Goal: Transaction & Acquisition: Subscribe to service/newsletter

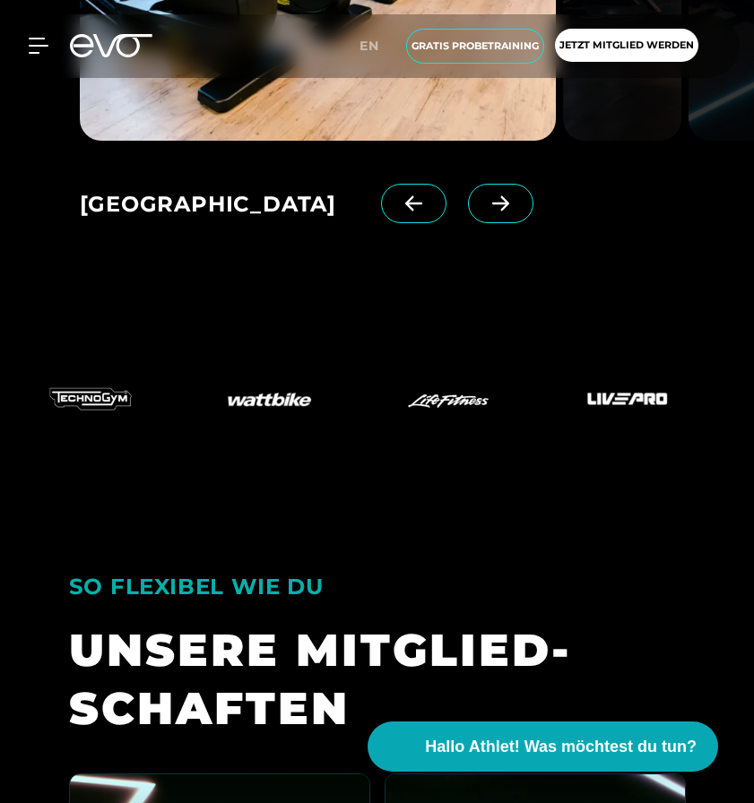
scroll to position [3120, 0]
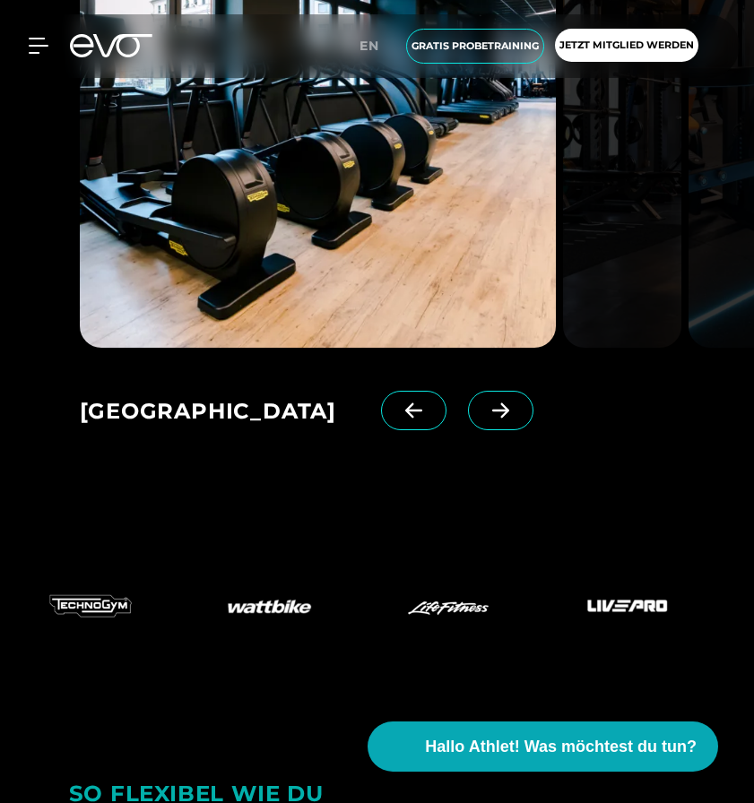
click at [506, 424] on span at bounding box center [500, 410] width 65 height 39
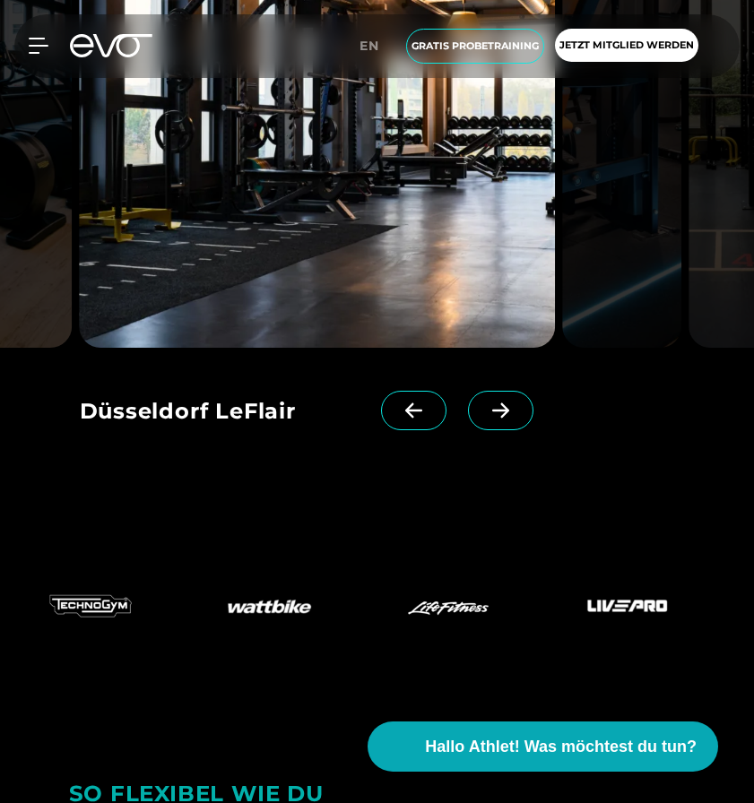
click at [506, 421] on span at bounding box center [500, 410] width 65 height 39
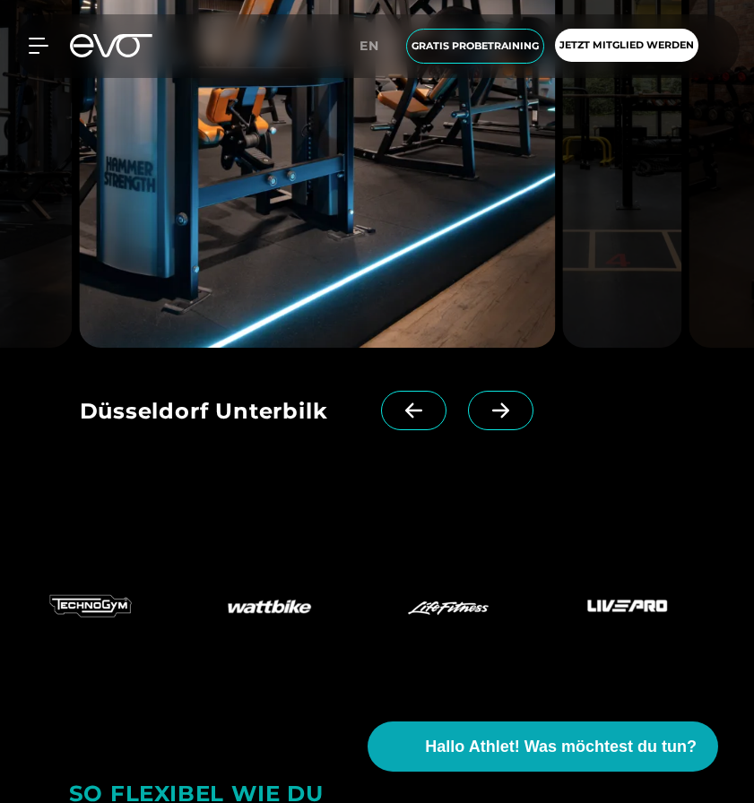
click at [506, 421] on span at bounding box center [500, 410] width 65 height 39
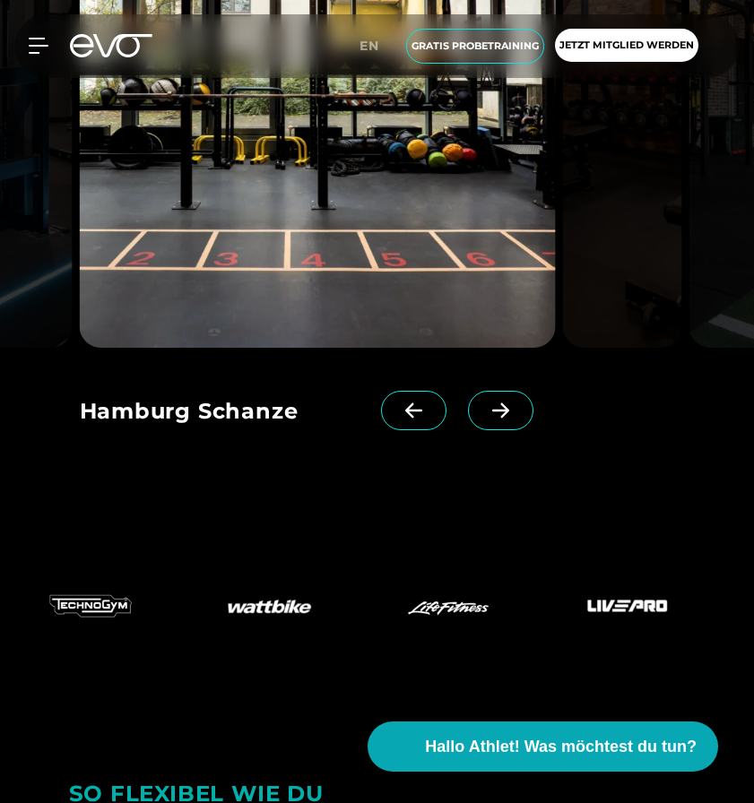
click at [415, 416] on icon at bounding box center [413, 411] width 31 height 16
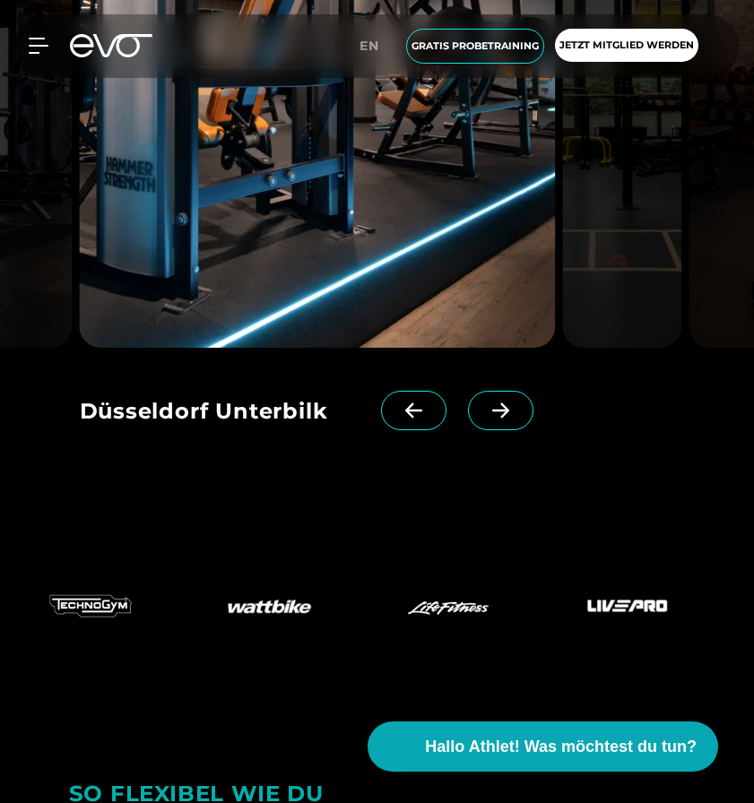
click at [465, 412] on div at bounding box center [439, 427] width 116 height 72
click at [473, 412] on span at bounding box center [500, 410] width 65 height 39
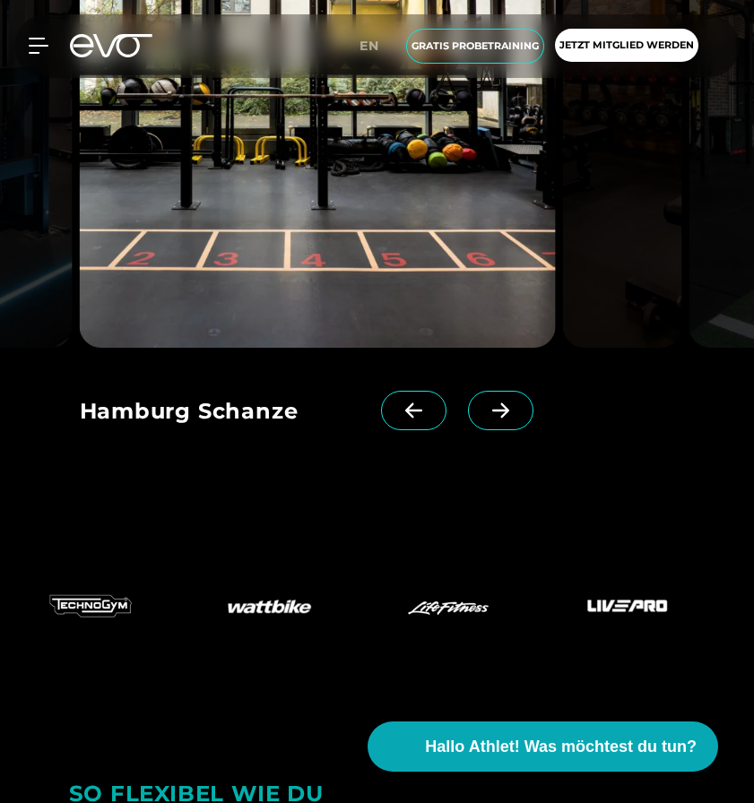
click at [480, 412] on span at bounding box center [500, 410] width 65 height 39
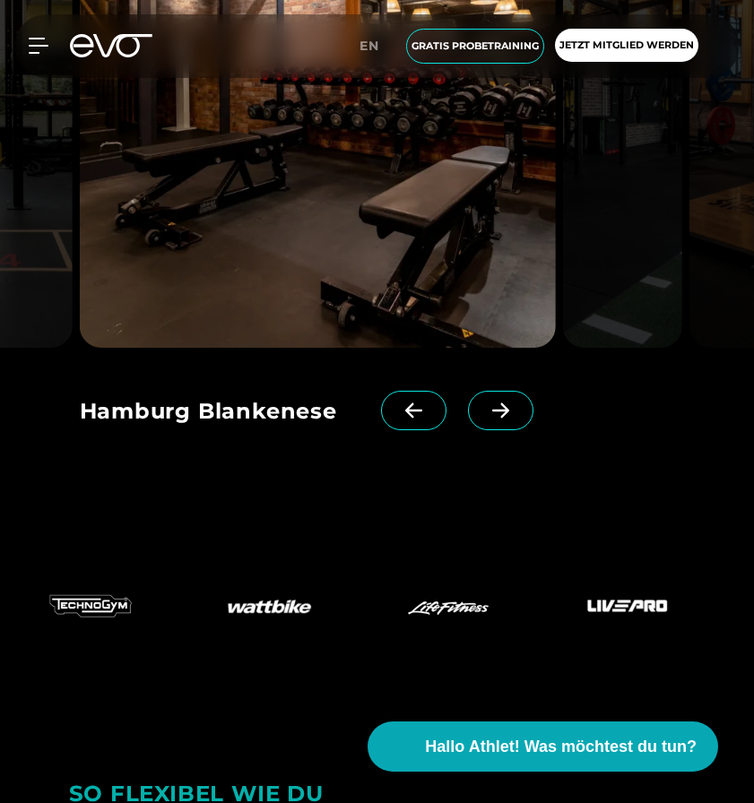
click at [480, 412] on span at bounding box center [500, 410] width 65 height 39
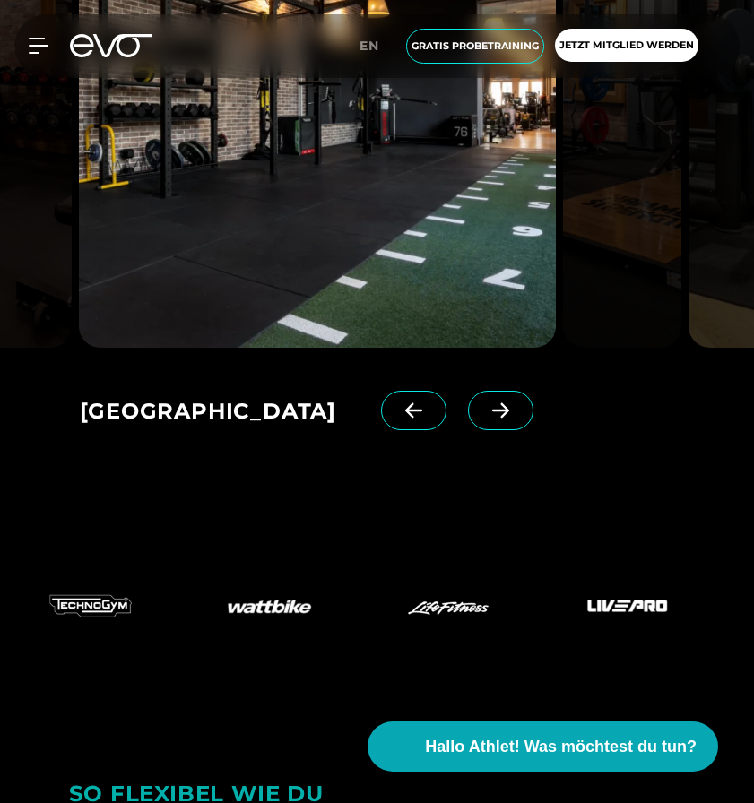
click at [480, 412] on span at bounding box center [500, 410] width 65 height 39
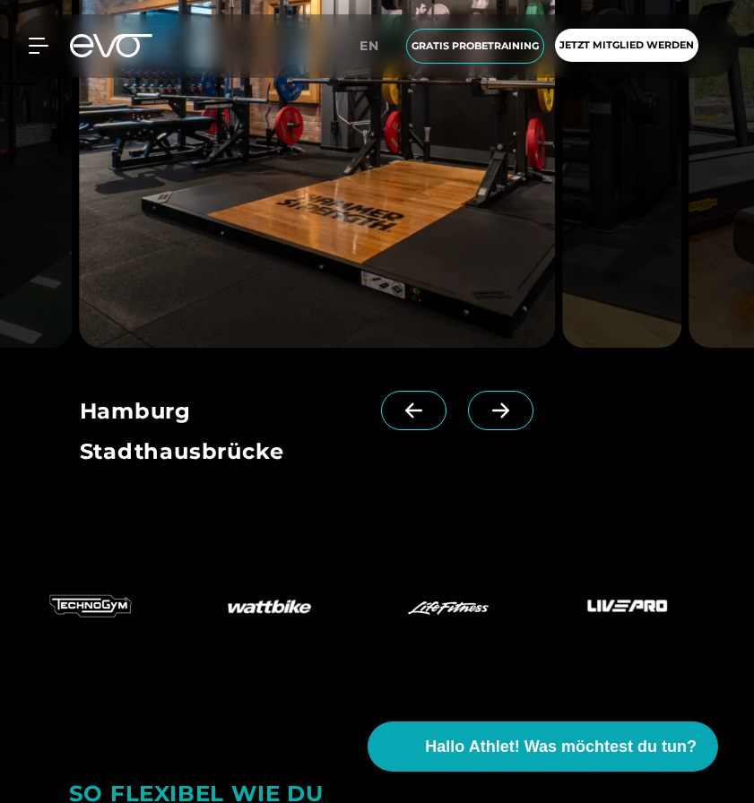
click at [480, 412] on span at bounding box center [500, 410] width 65 height 39
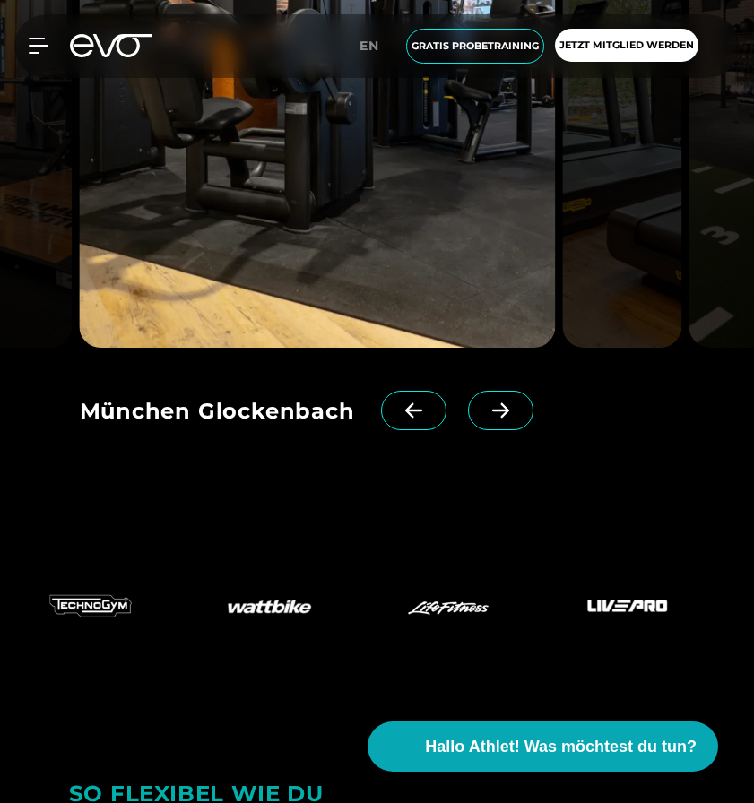
click at [480, 412] on span at bounding box center [500, 410] width 65 height 39
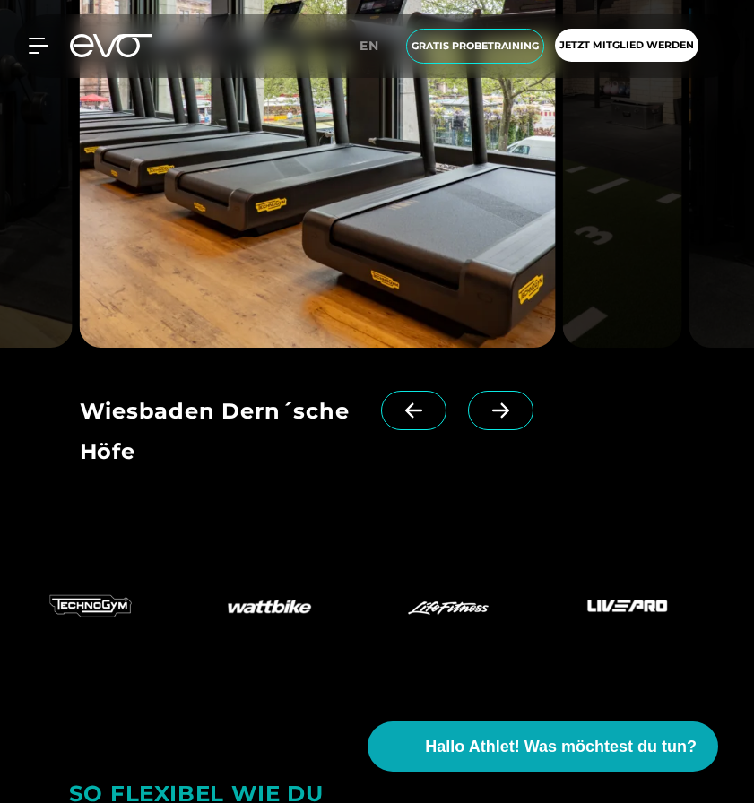
click at [480, 412] on span at bounding box center [500, 410] width 65 height 39
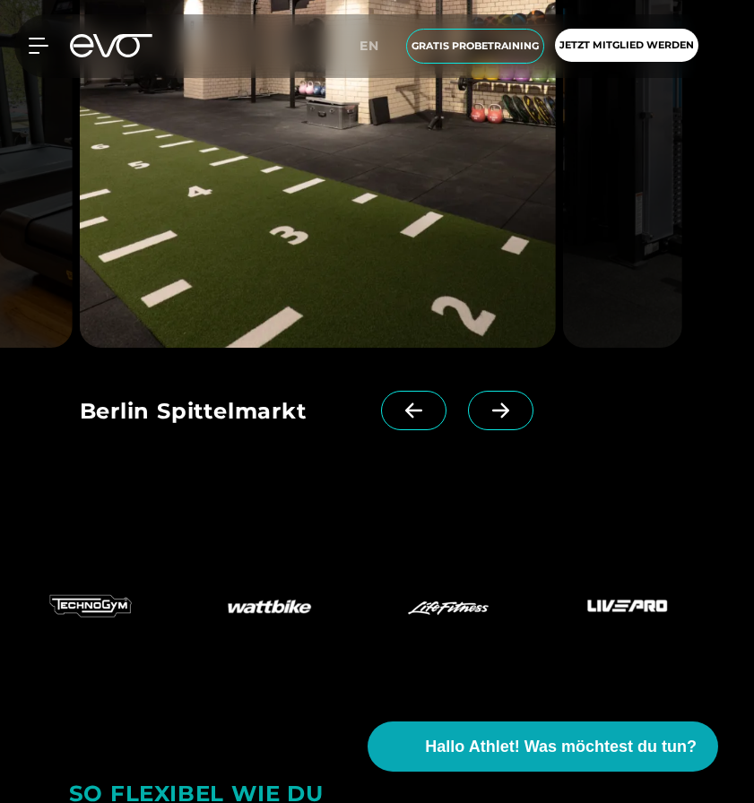
click at [480, 412] on span at bounding box center [500, 410] width 65 height 39
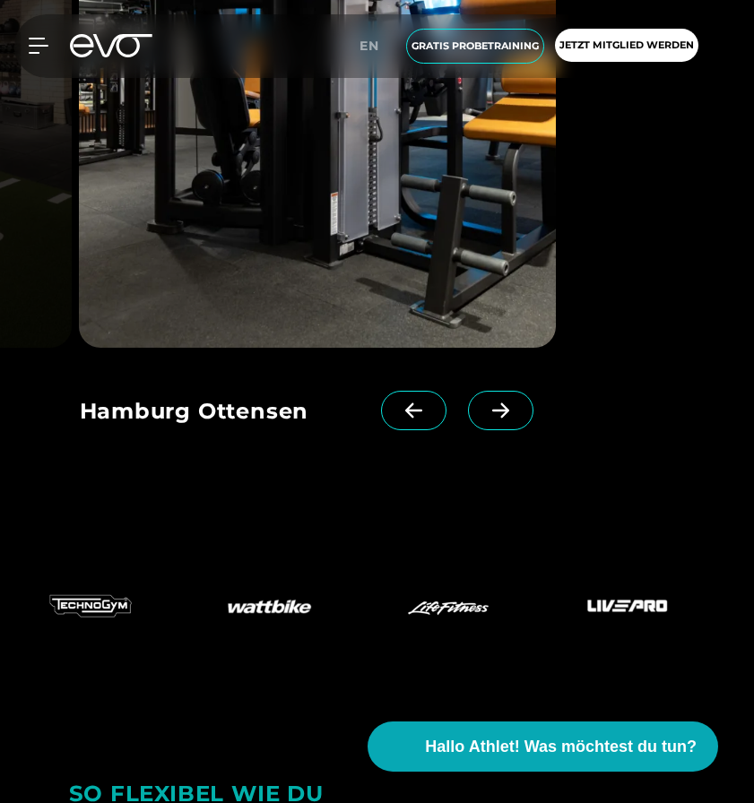
click at [480, 412] on span at bounding box center [500, 410] width 65 height 39
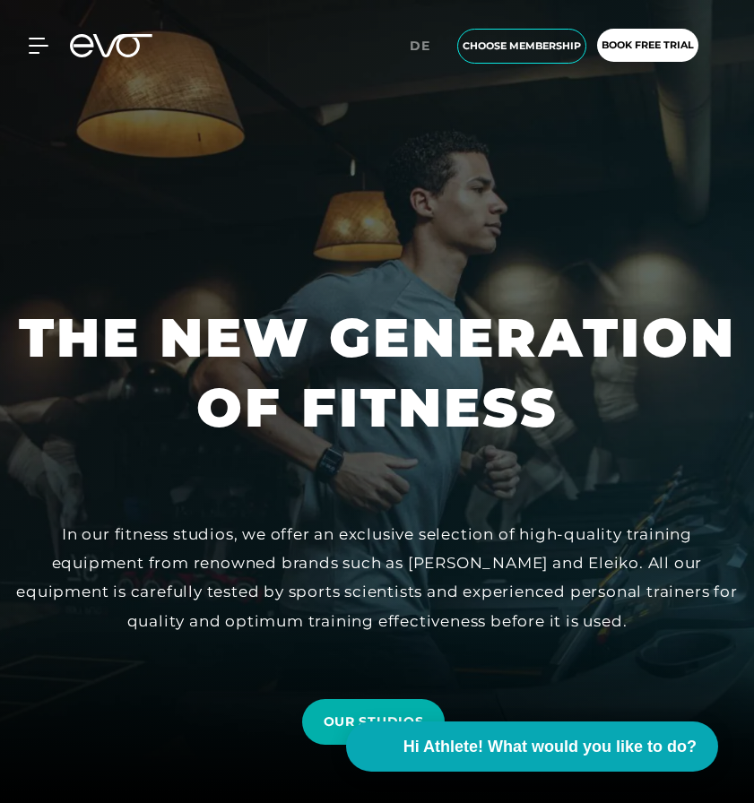
click at [50, 32] on div "MyEVO Login About Memberships free trial DAYPASS EVO Studios [GEOGRAPHIC_DATA] …" at bounding box center [377, 46] width 747 height 64
click at [42, 39] on icon at bounding box center [42, 46] width 25 height 14
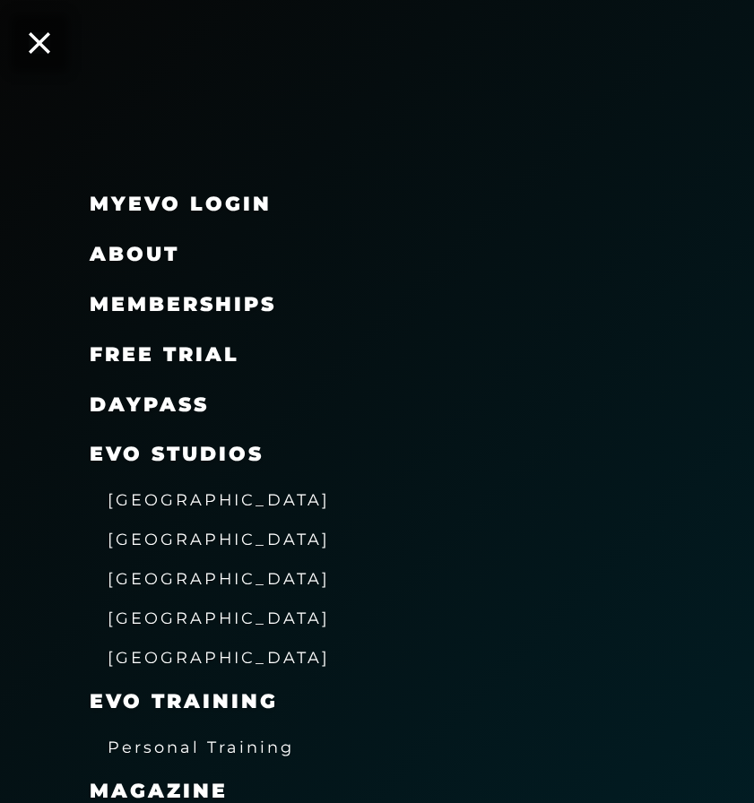
click at [225, 301] on span "Memberships" at bounding box center [183, 304] width 186 height 24
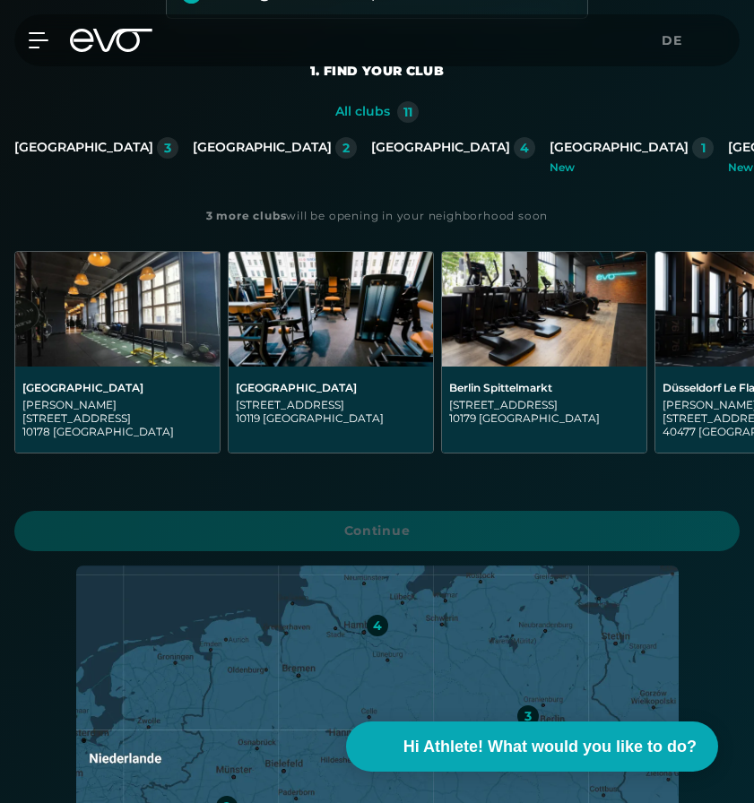
scroll to position [654, 0]
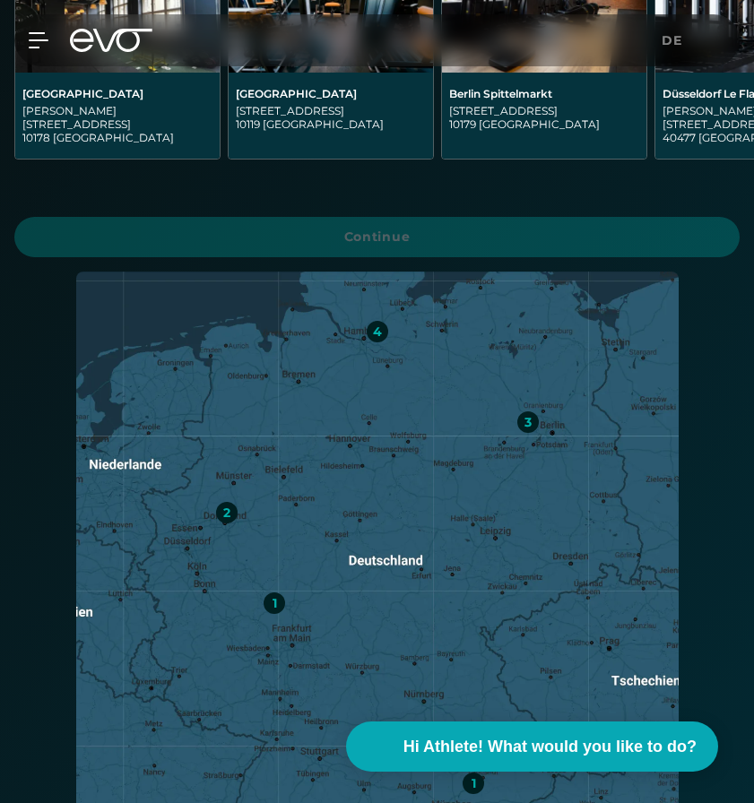
click at [279, 593] on div "1" at bounding box center [275, 604] width 22 height 22
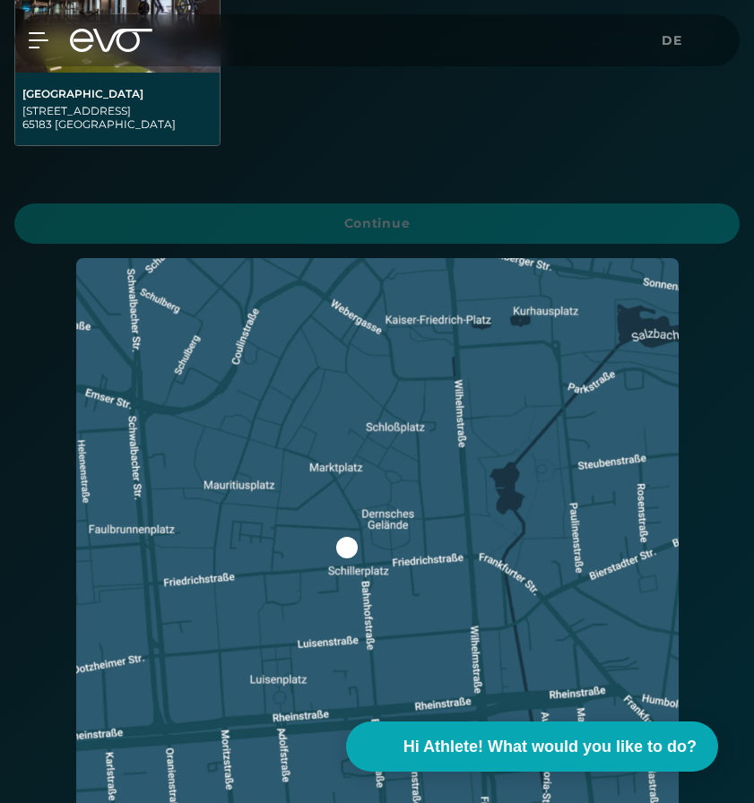
click at [335, 546] on img at bounding box center [377, 559] width 602 height 602
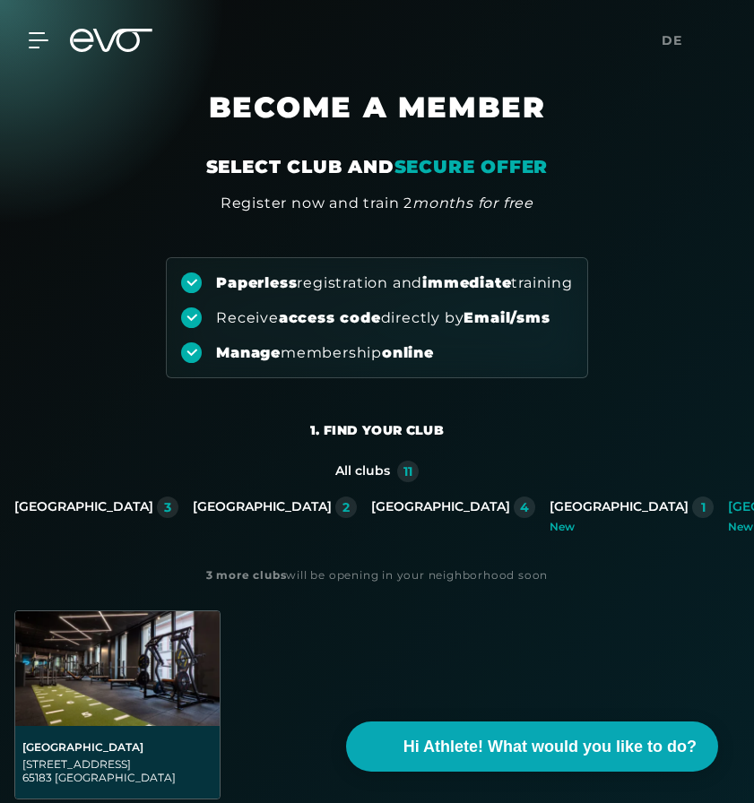
scroll to position [0, 0]
click at [396, 469] on div "All clubs 11" at bounding box center [376, 472] width 725 height 22
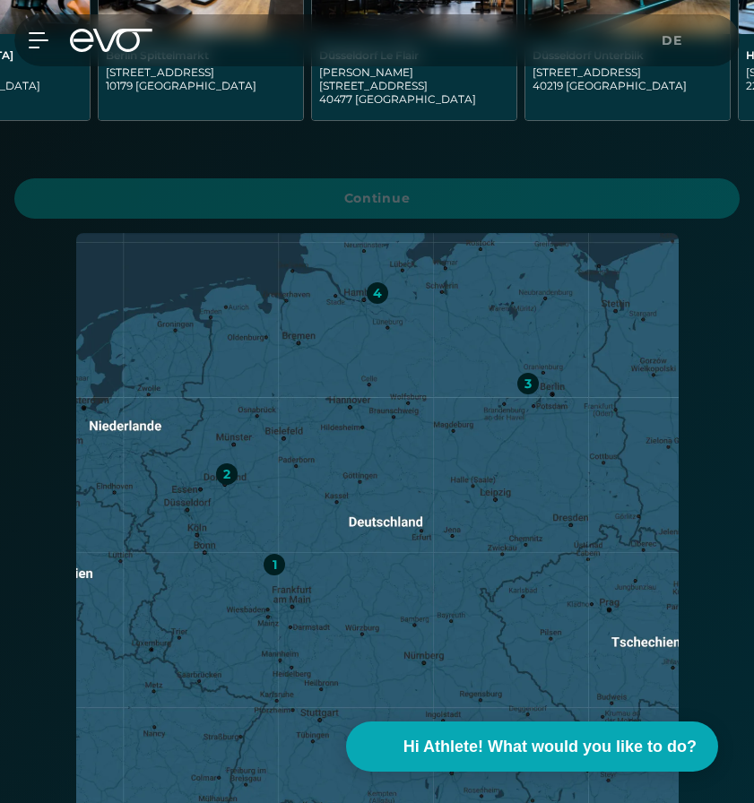
scroll to position [698, 0]
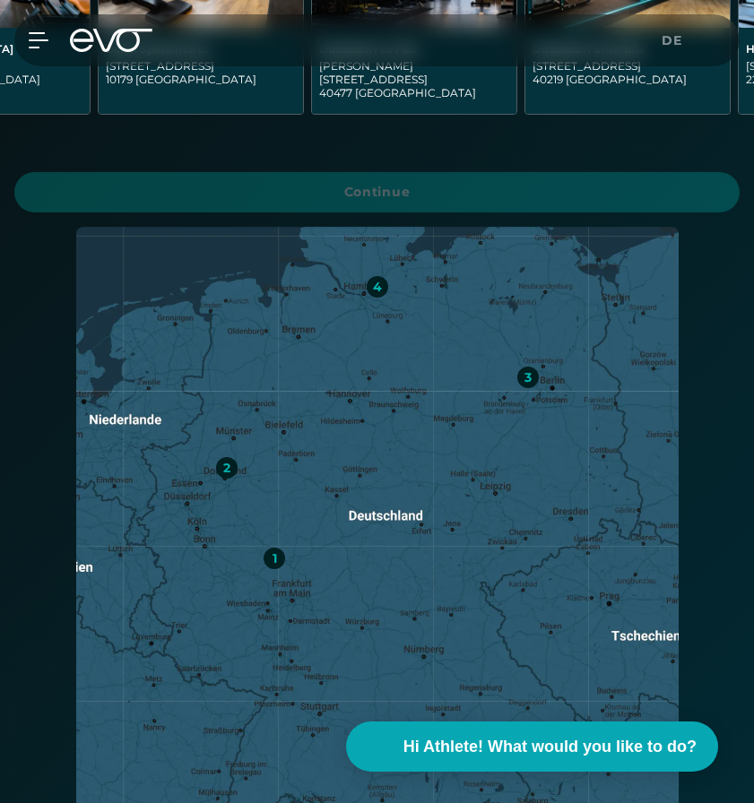
click at [275, 552] on div "1" at bounding box center [275, 558] width 4 height 13
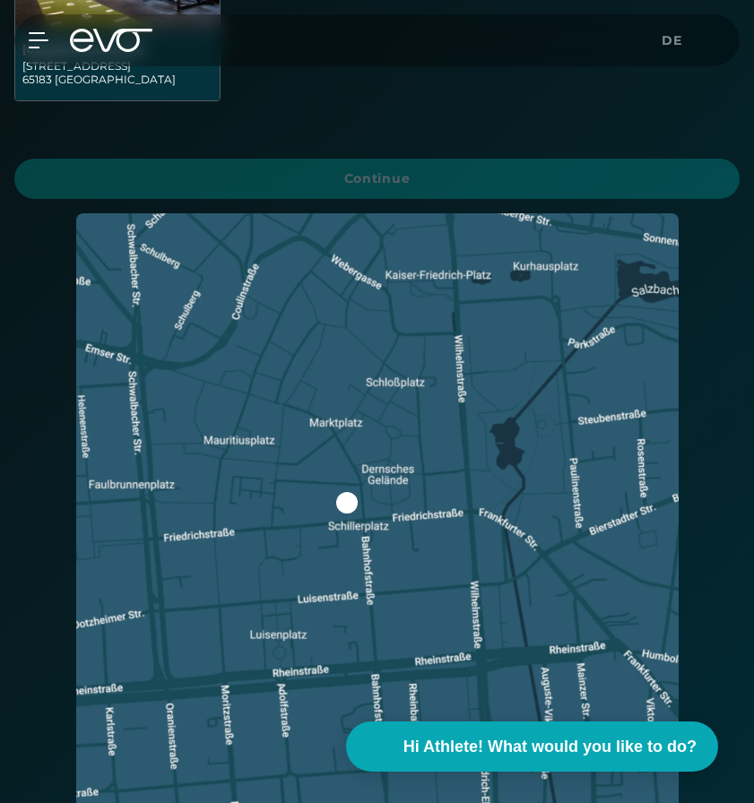
click at [350, 501] on div at bounding box center [347, 503] width 22 height 22
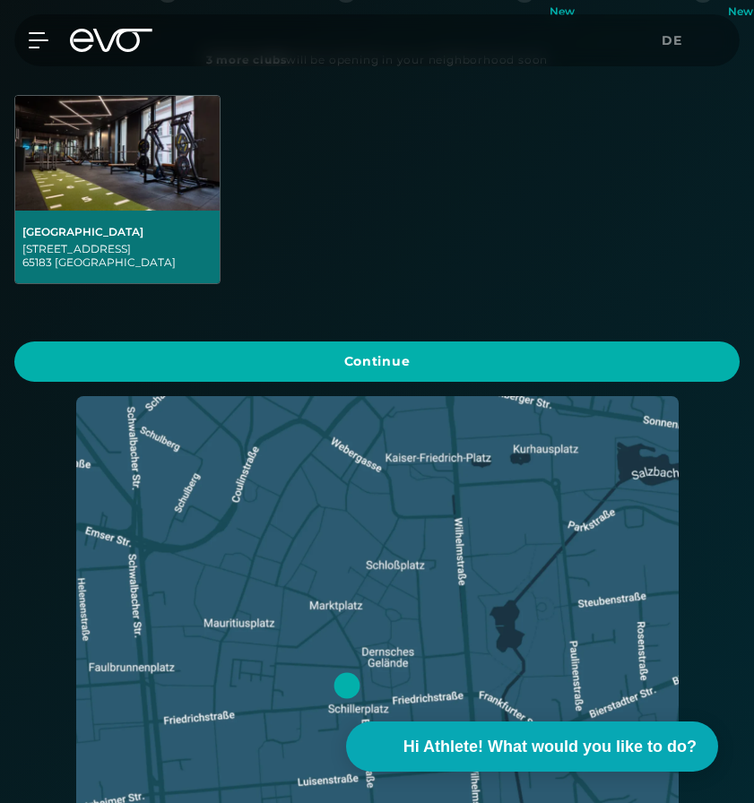
scroll to position [448, 0]
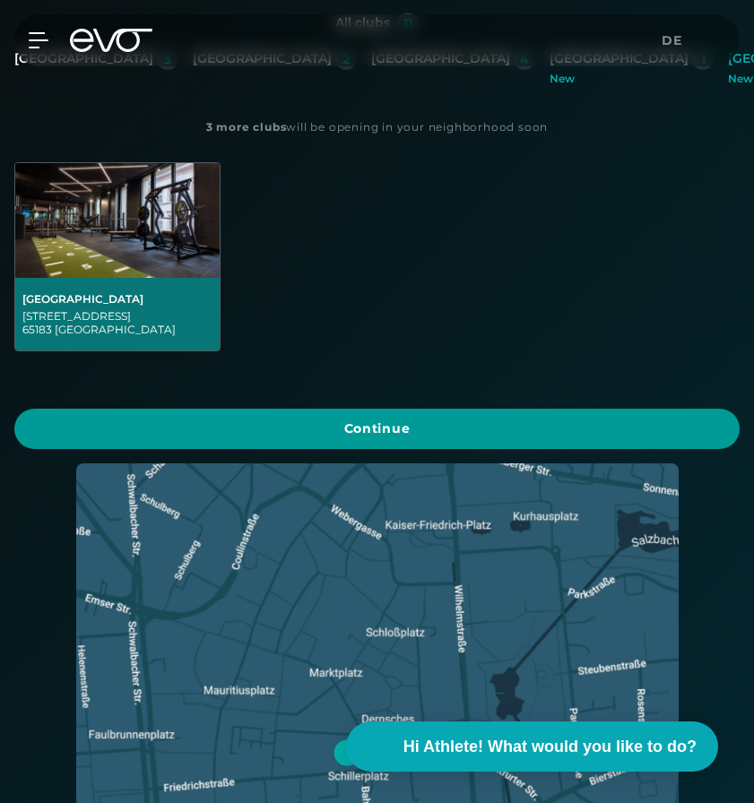
click at [327, 444] on span "Continue" at bounding box center [376, 429] width 725 height 40
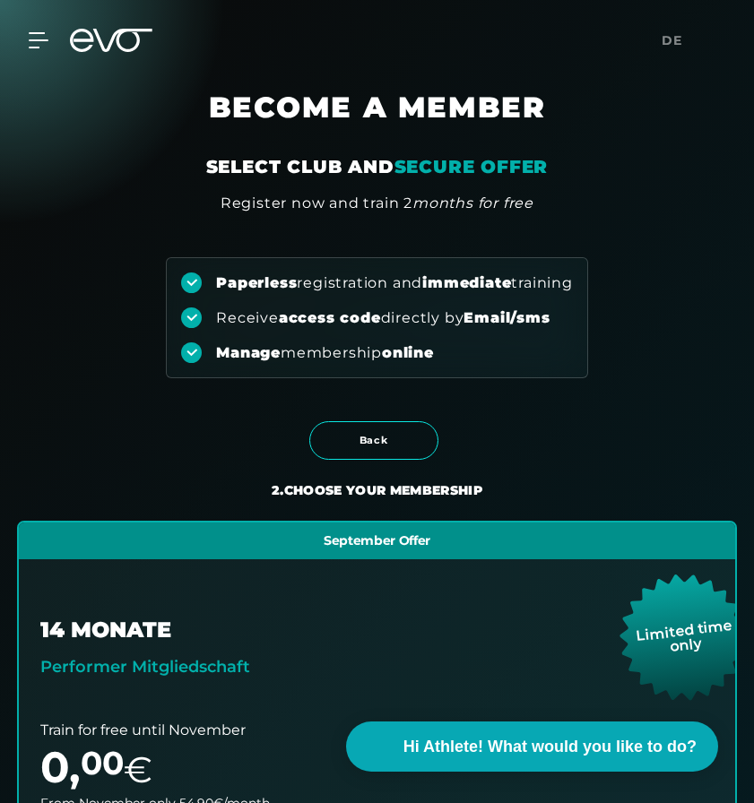
scroll to position [0, 0]
click at [464, 104] on h1 "BECOME A MEMBER" at bounding box center [378, 122] width 610 height 65
click at [106, 51] on icon at bounding box center [122, 40] width 59 height 23
